Goal: Task Accomplishment & Management: Use online tool/utility

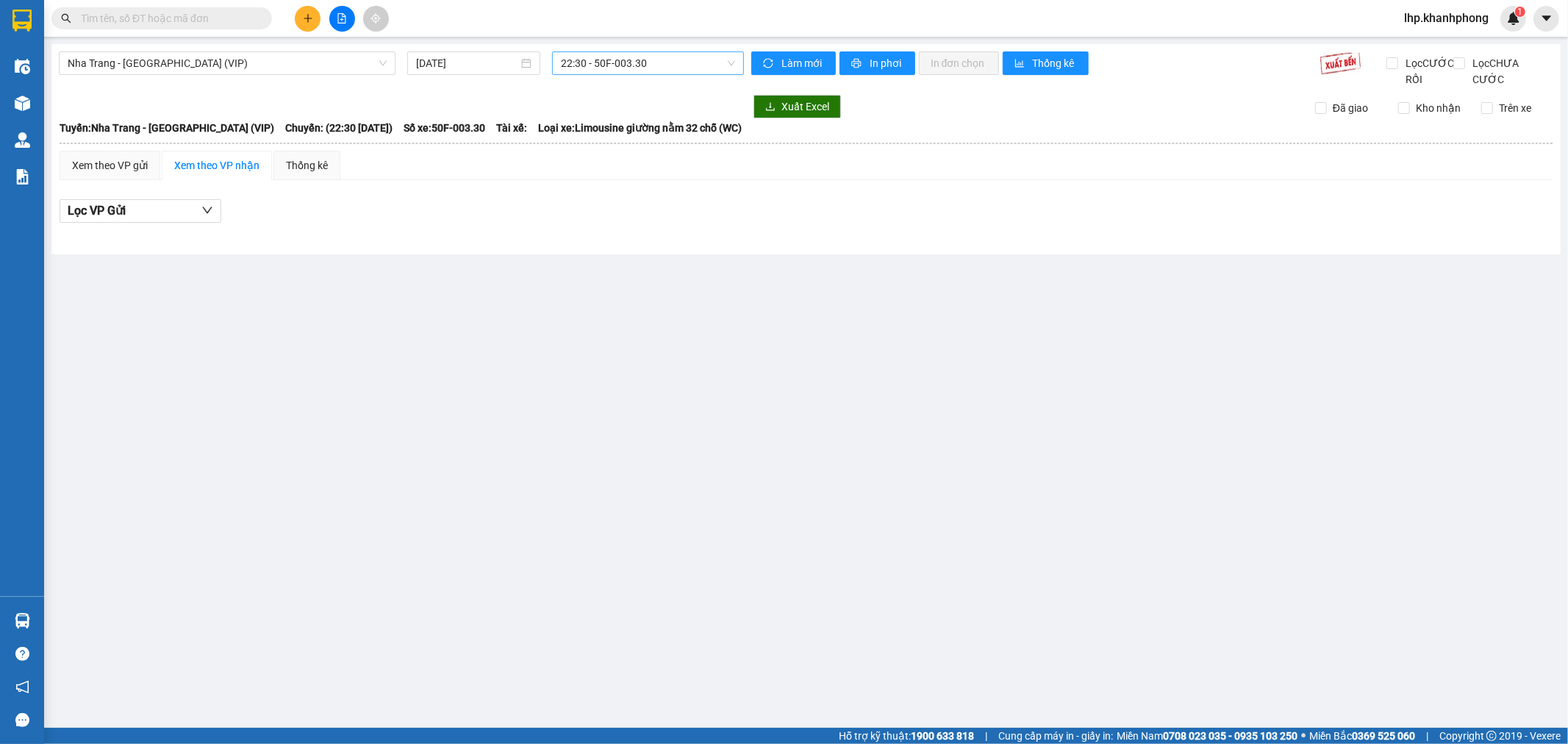
click at [648, 64] on span "22:30 - 50F-003.30" at bounding box center [648, 63] width 173 height 22
click at [657, 112] on div "09:00 - 51B-294.79" at bounding box center [618, 116] width 115 height 17
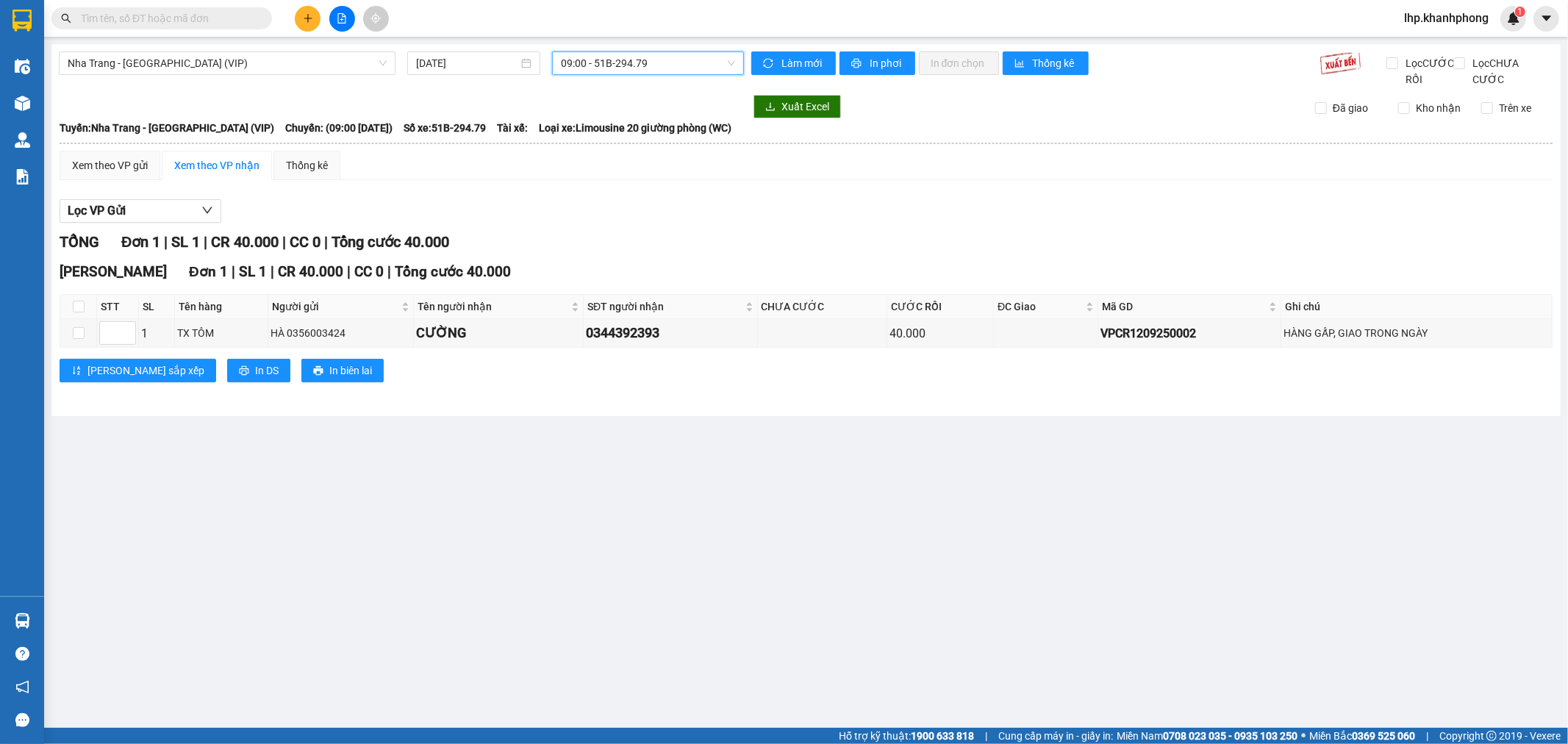
click at [656, 71] on span "09:00 - 51B-294.79" at bounding box center [648, 63] width 173 height 22
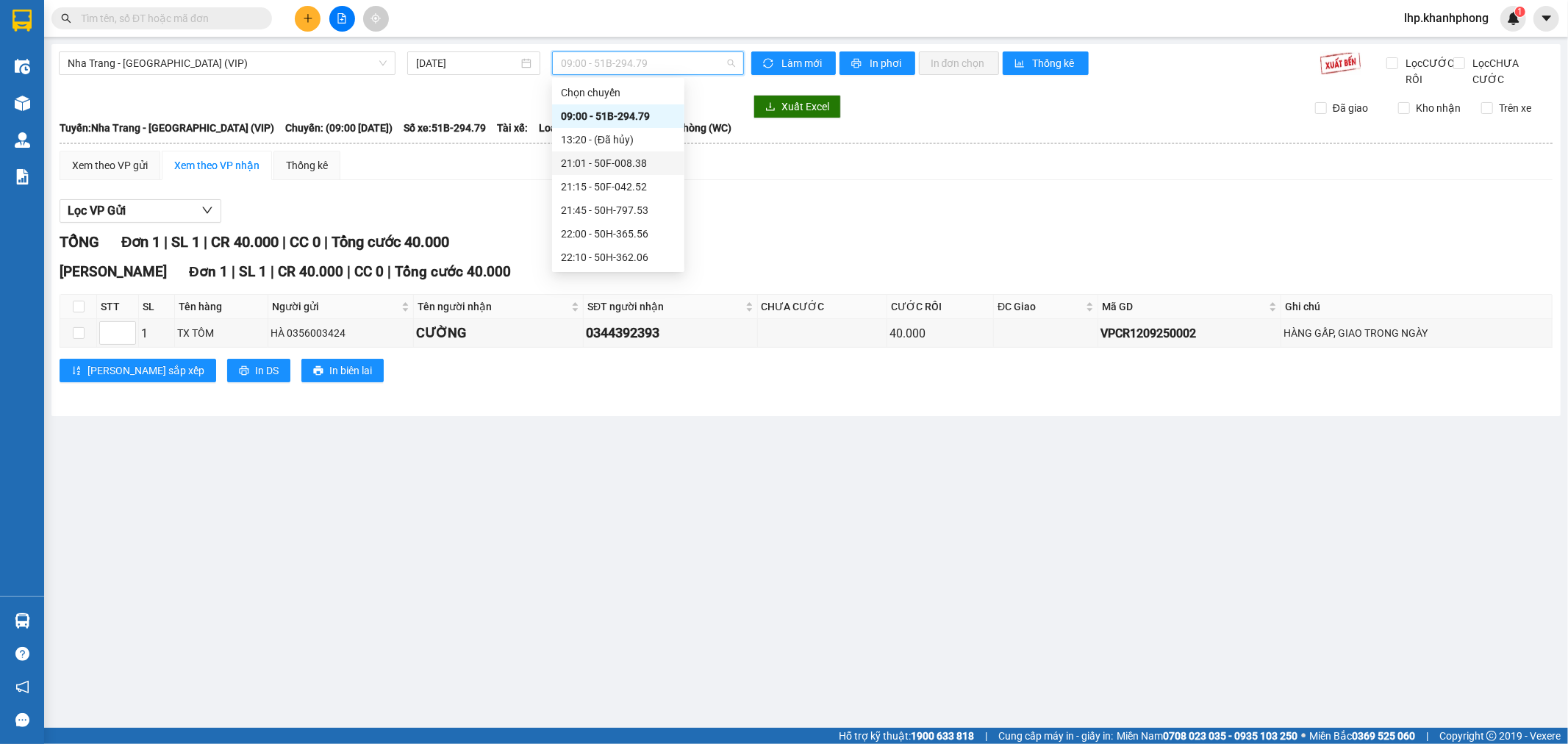
click at [622, 163] on div "21:01 - 50F-008.38" at bounding box center [618, 163] width 115 height 17
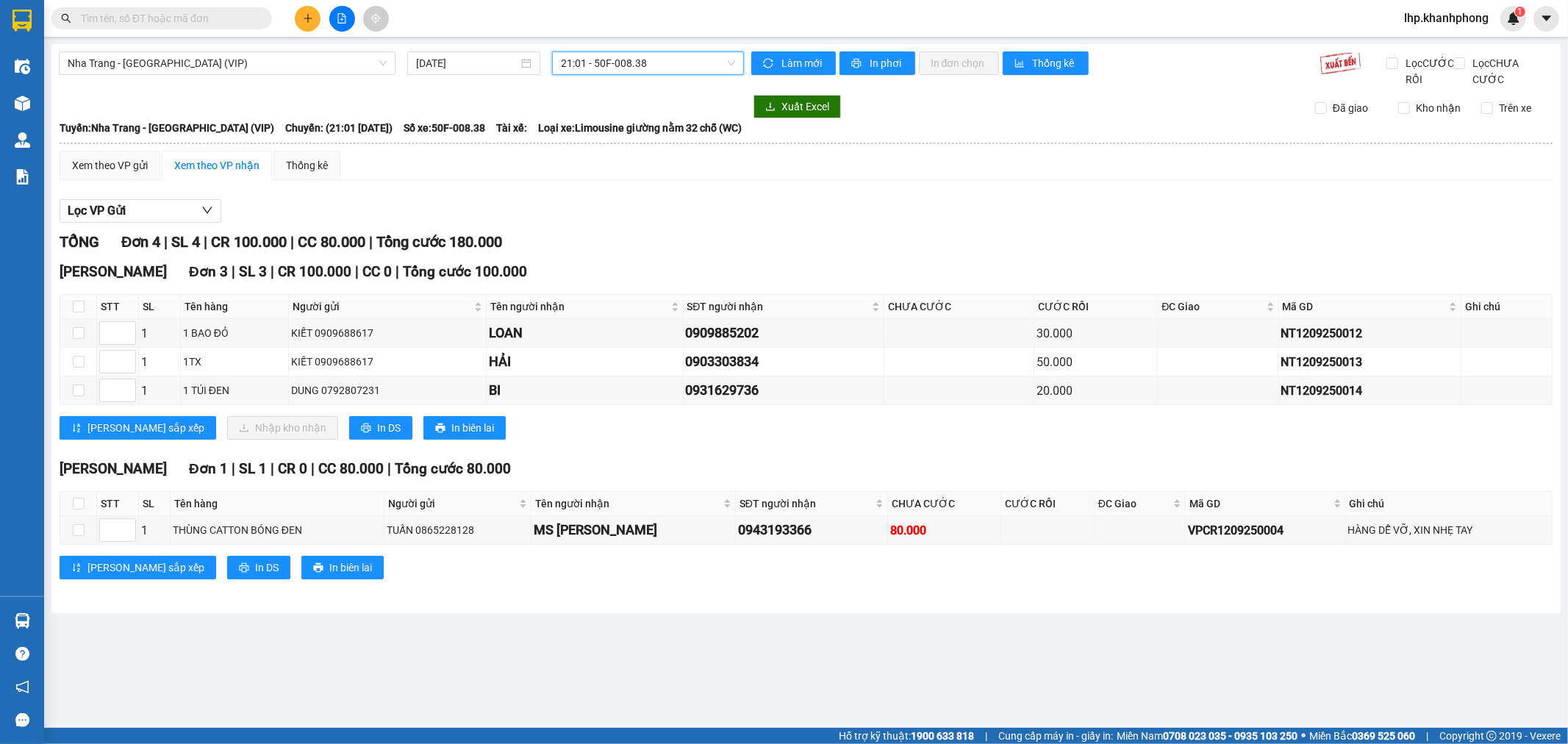
click at [649, 57] on span "21:01 - 50F-008.38" at bounding box center [648, 63] width 173 height 22
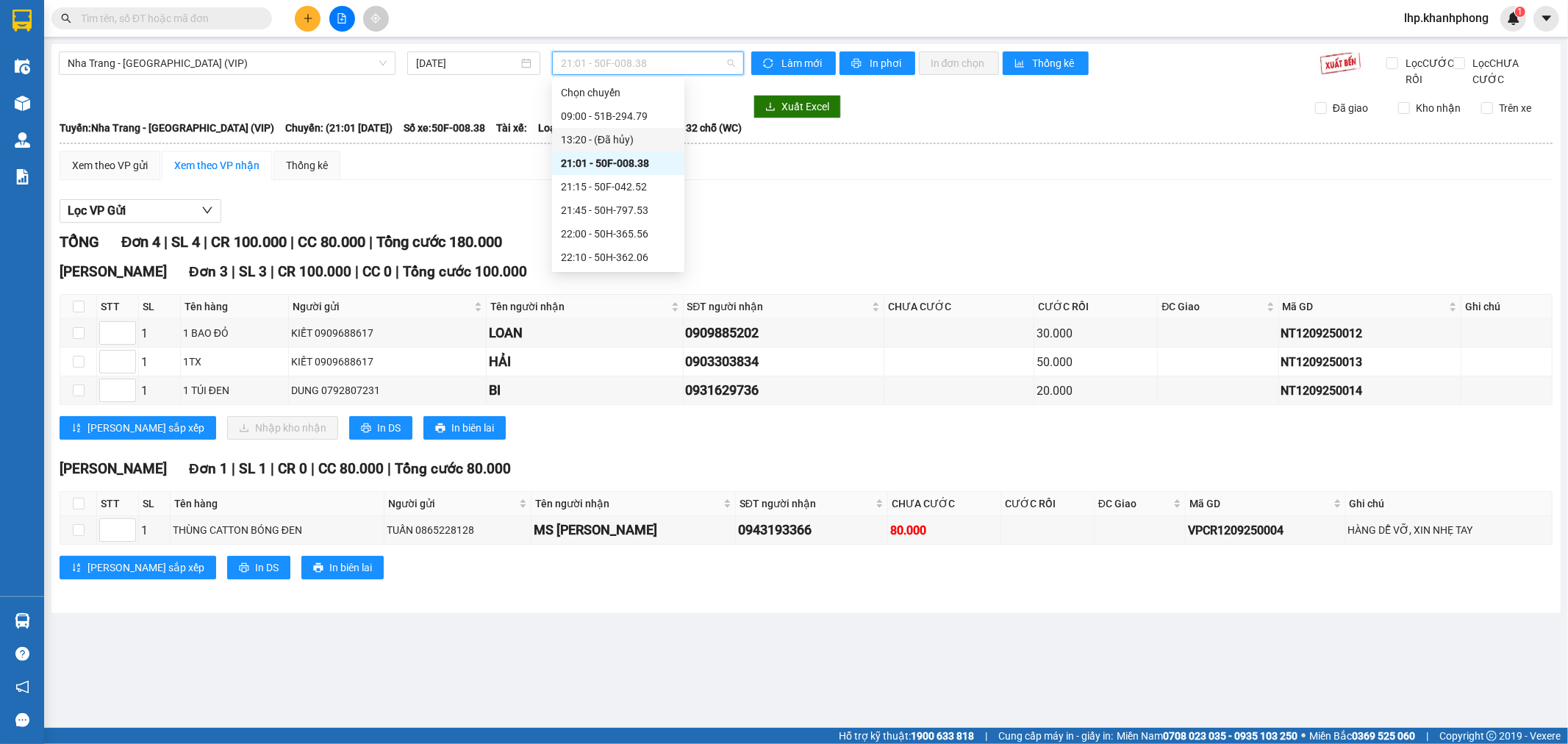
click at [933, 246] on div "Lọc VP Gửi TỔNG Đơn 4 | SL 4 | CR 100.000 | CC 80.000 | Tổng cước 180.000 [PER…" at bounding box center [805, 395] width 1493 height 406
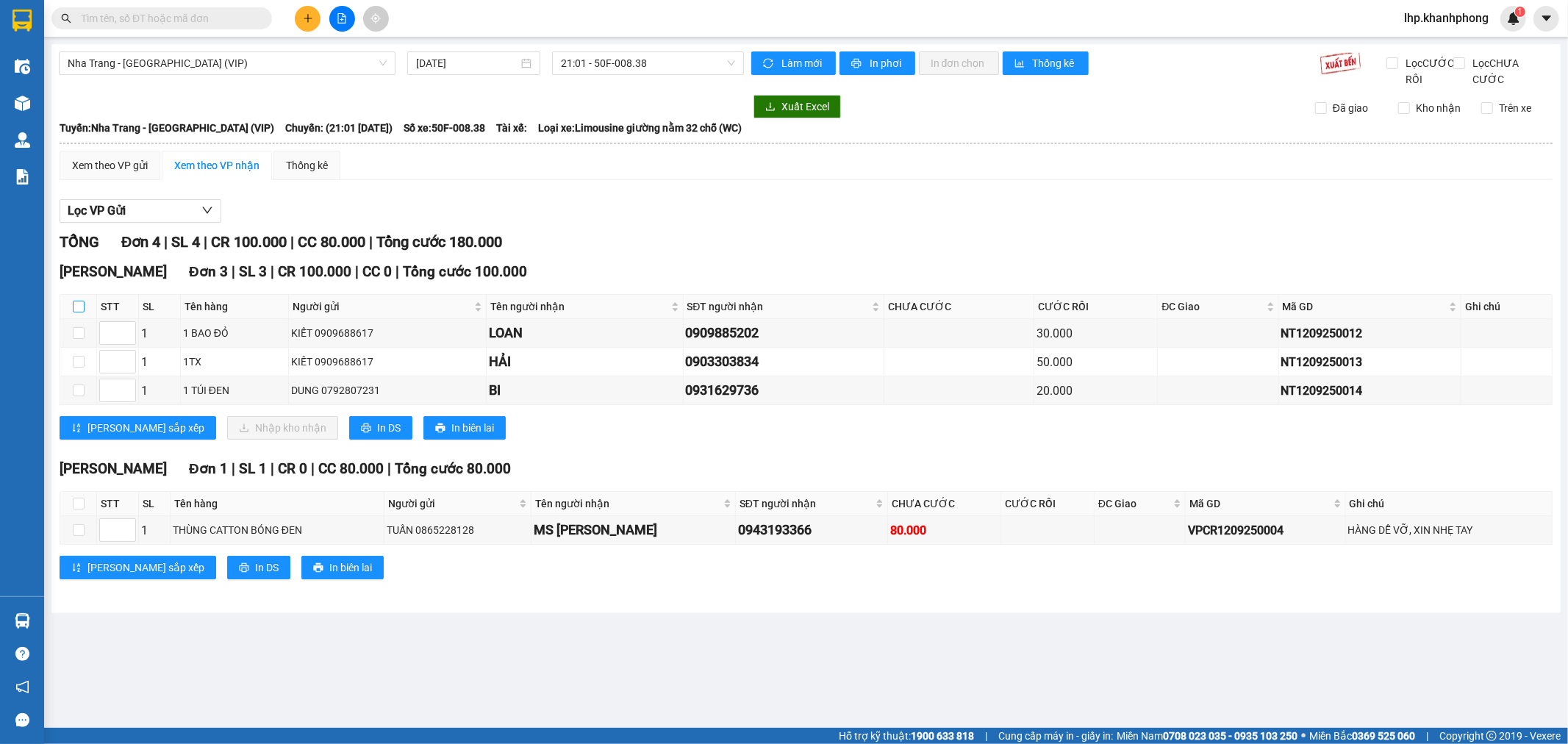
click at [82, 313] on input "checkbox" at bounding box center [78, 306] width 12 height 12
checkbox input "true"
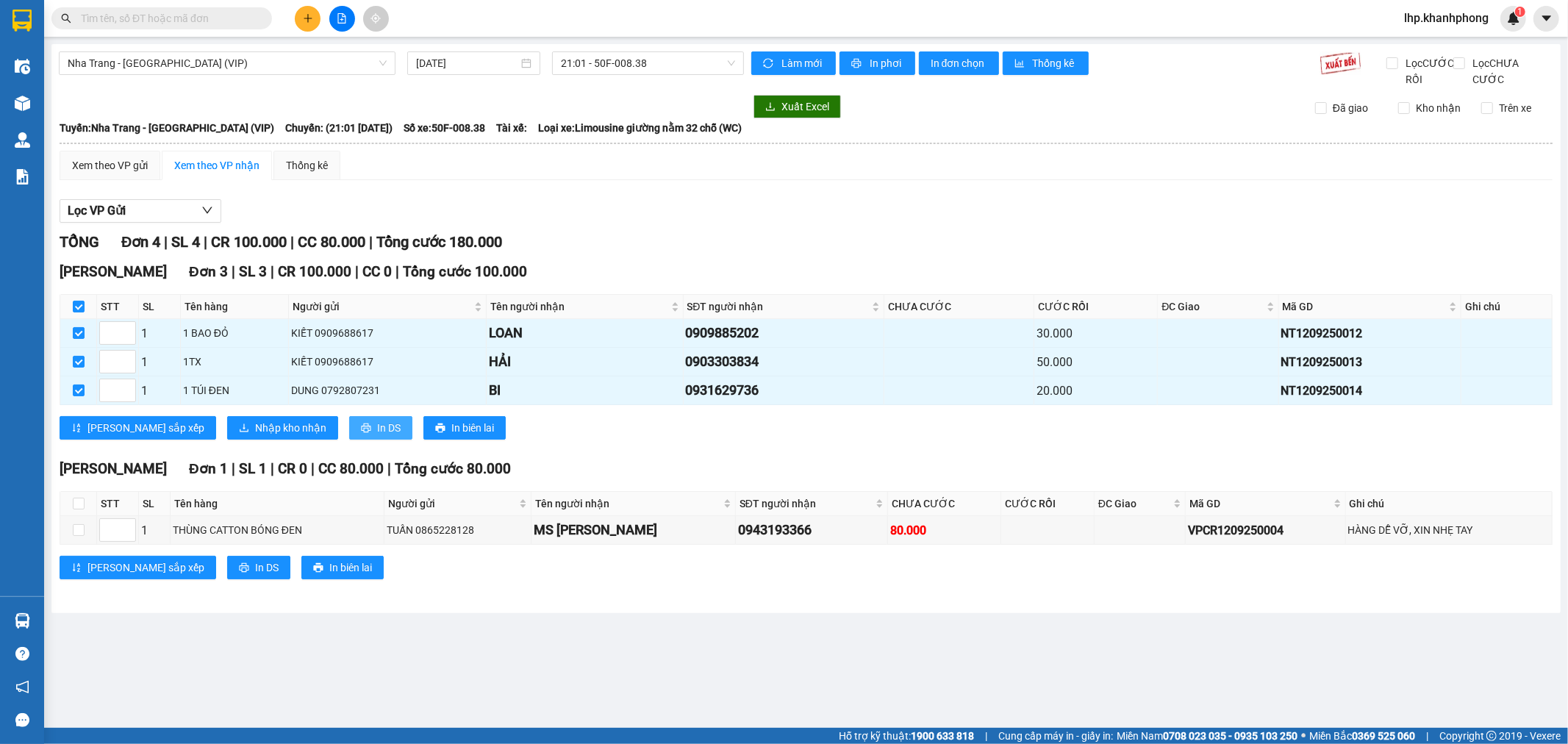
click at [361, 434] on icon "printer" at bounding box center [366, 428] width 10 height 10
click at [255, 436] on span "Nhập kho nhận" at bounding box center [290, 429] width 71 height 17
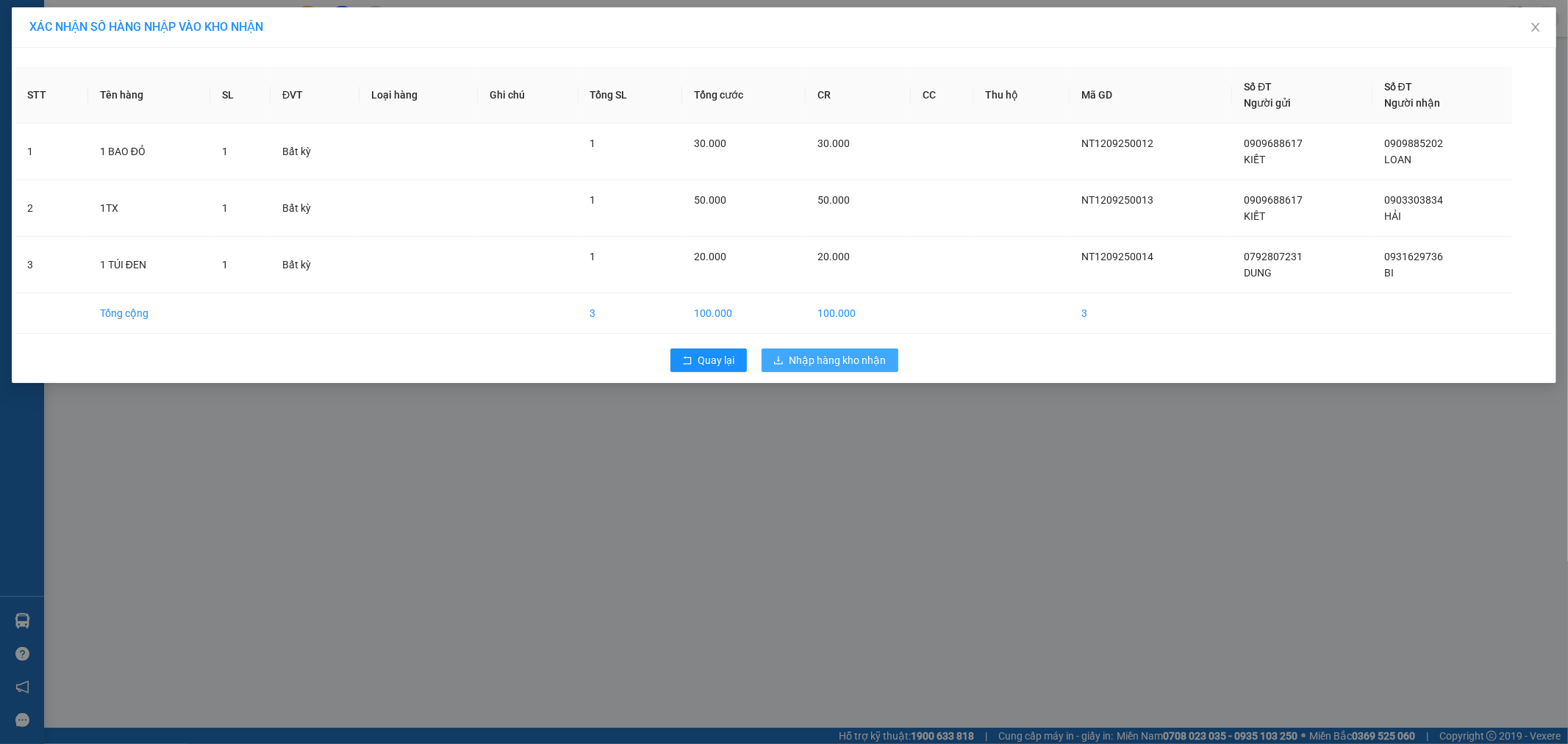
click at [866, 367] on span "Nhập hàng kho nhận" at bounding box center [838, 361] width 97 height 17
